Goal: Find specific page/section: Find specific page/section

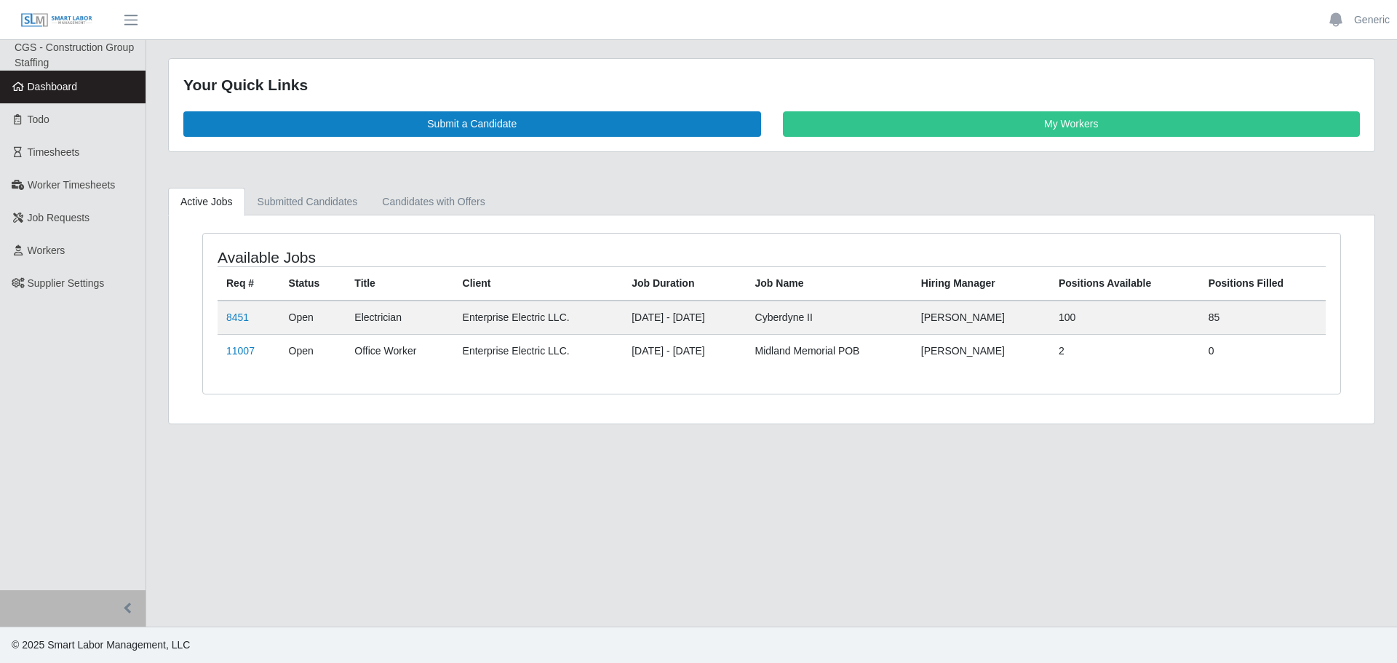
click at [62, 88] on span "Dashboard" at bounding box center [53, 87] width 50 height 12
click at [60, 122] on link "Todo" at bounding box center [73, 119] width 146 height 33
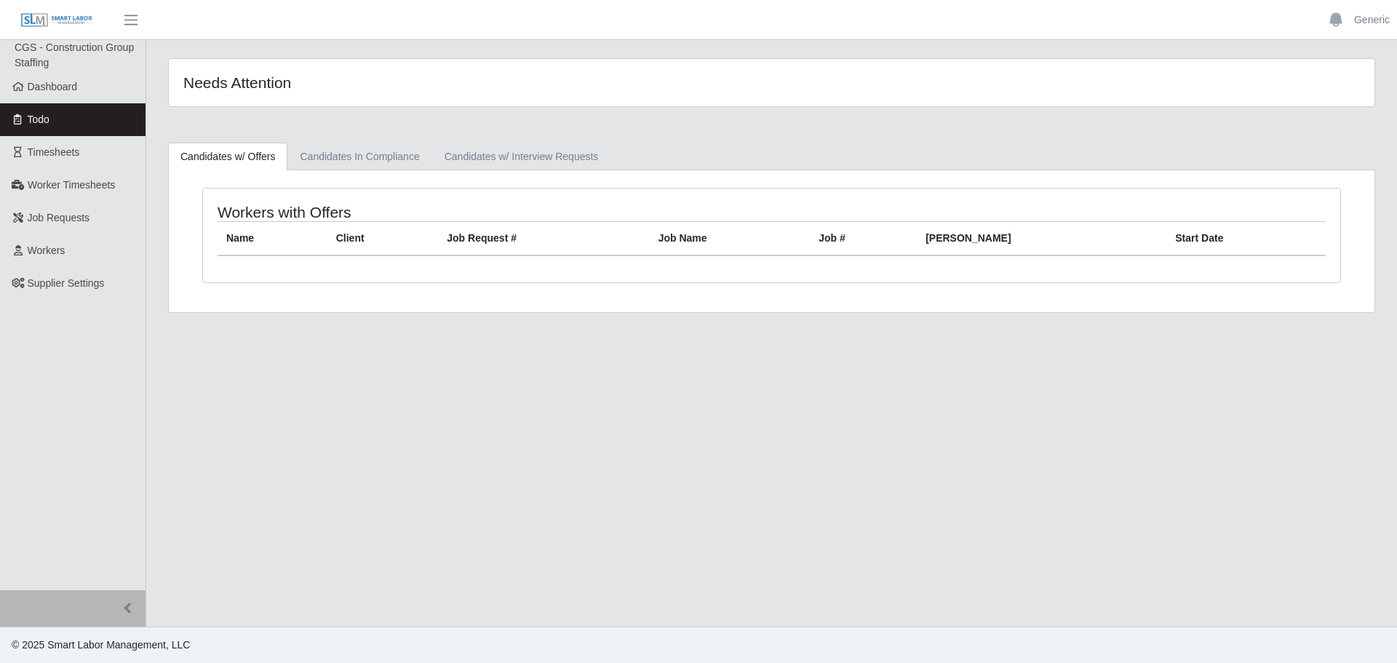
click at [49, 122] on span "Todo" at bounding box center [39, 120] width 22 height 12
click at [71, 251] on link "Workers" at bounding box center [73, 250] width 146 height 33
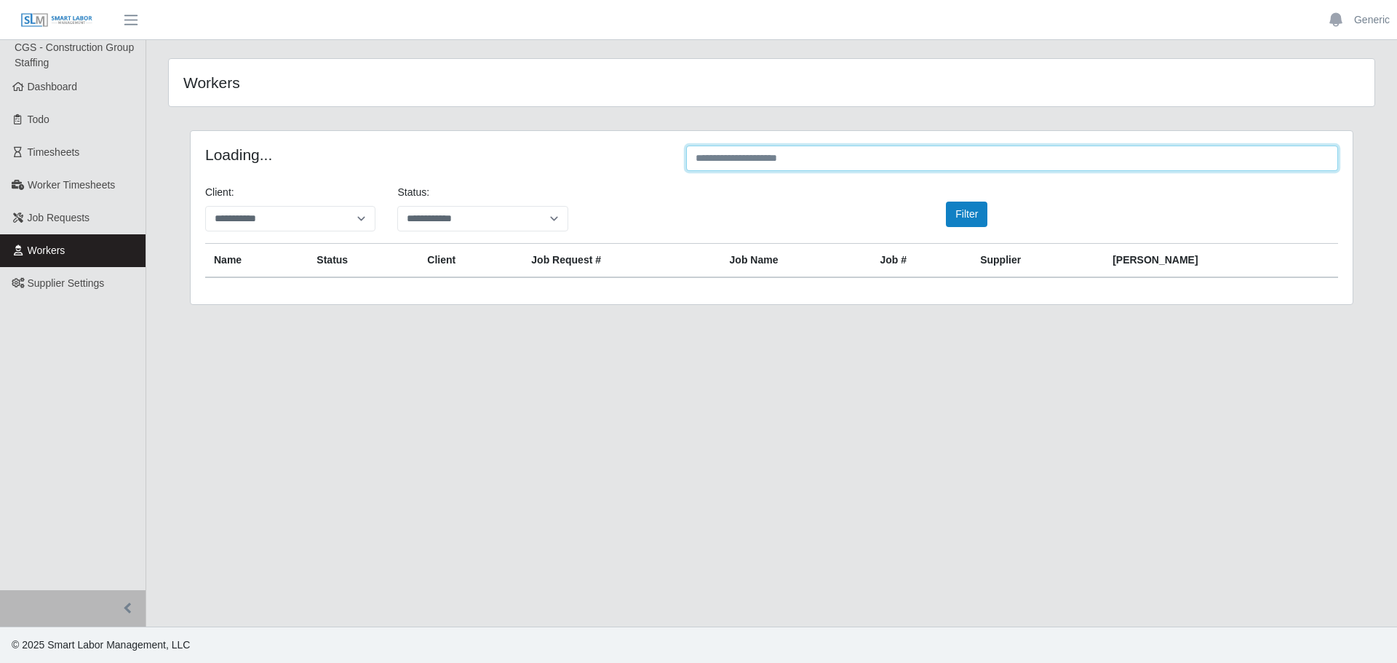
click at [824, 156] on input "text" at bounding box center [1012, 158] width 652 height 25
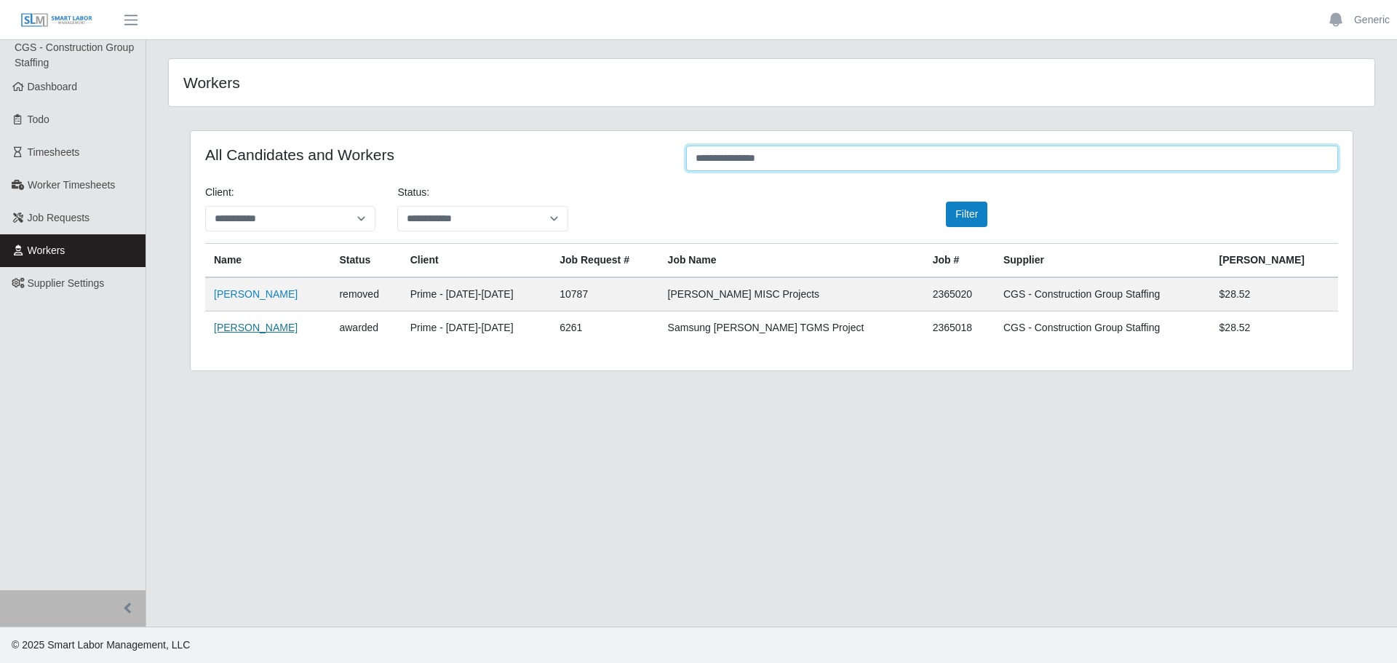
type input "**********"
click at [274, 330] on link "[PERSON_NAME]" at bounding box center [256, 328] width 84 height 12
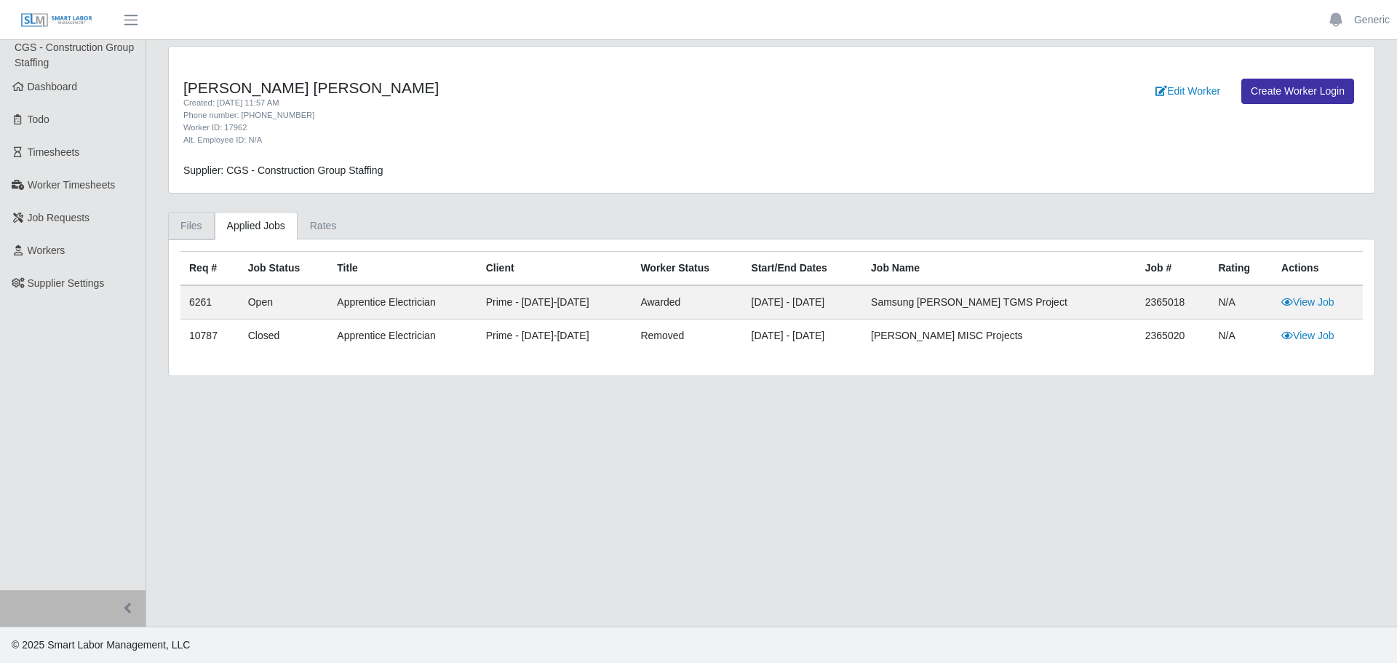
click at [186, 222] on link "Files" at bounding box center [191, 226] width 47 height 28
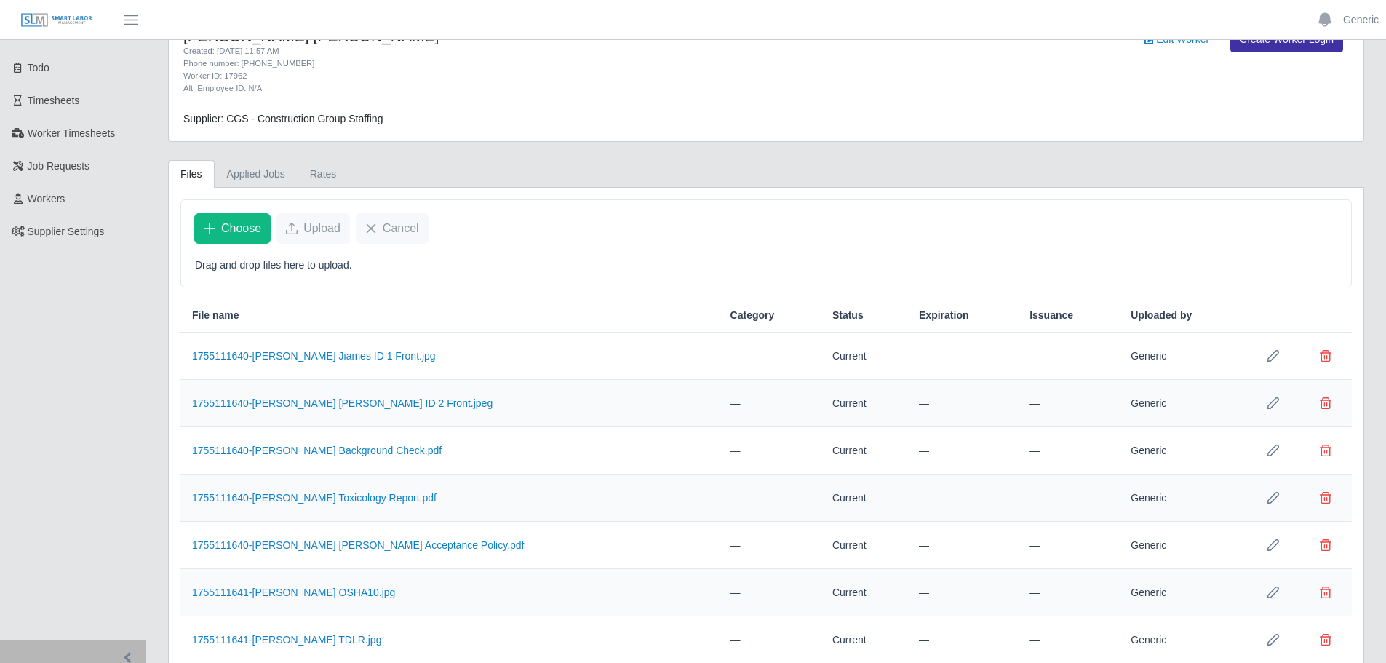
scroll to position [101, 0]
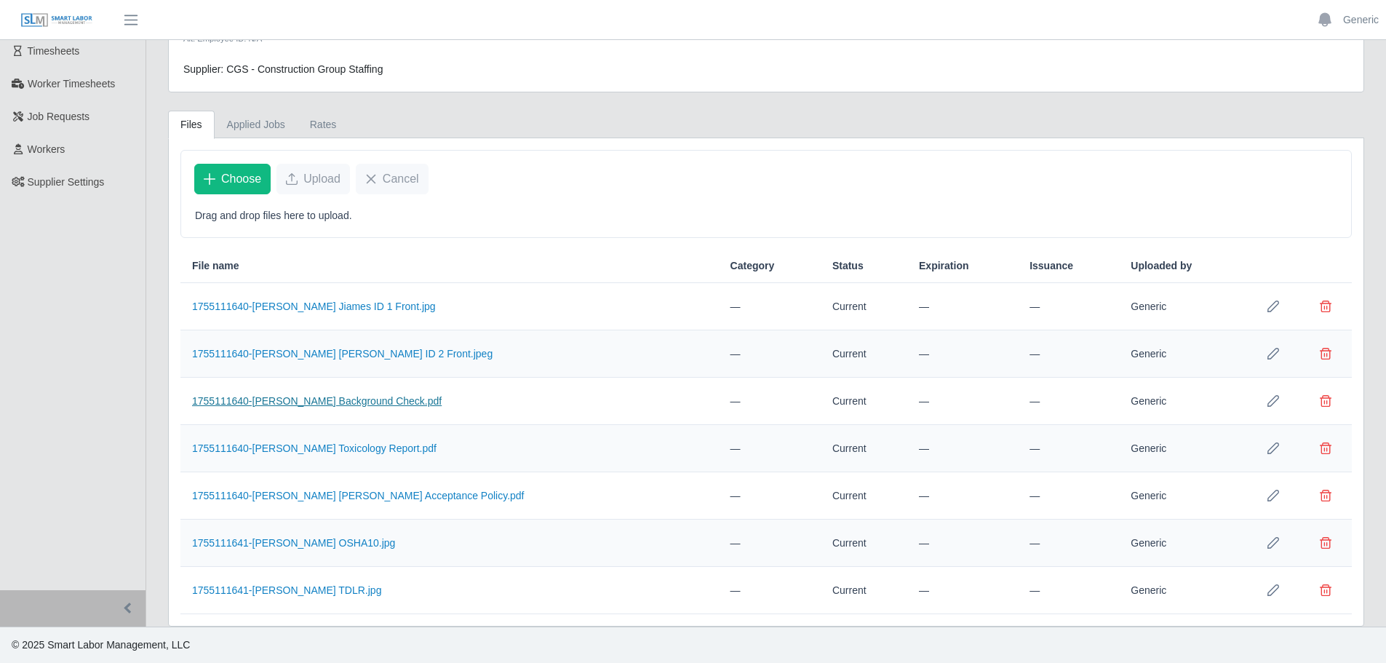
click at [352, 400] on link "1755111640-Efrain Contreras Background Check.pdf" at bounding box center [317, 401] width 250 height 12
